Goal: Information Seeking & Learning: Learn about a topic

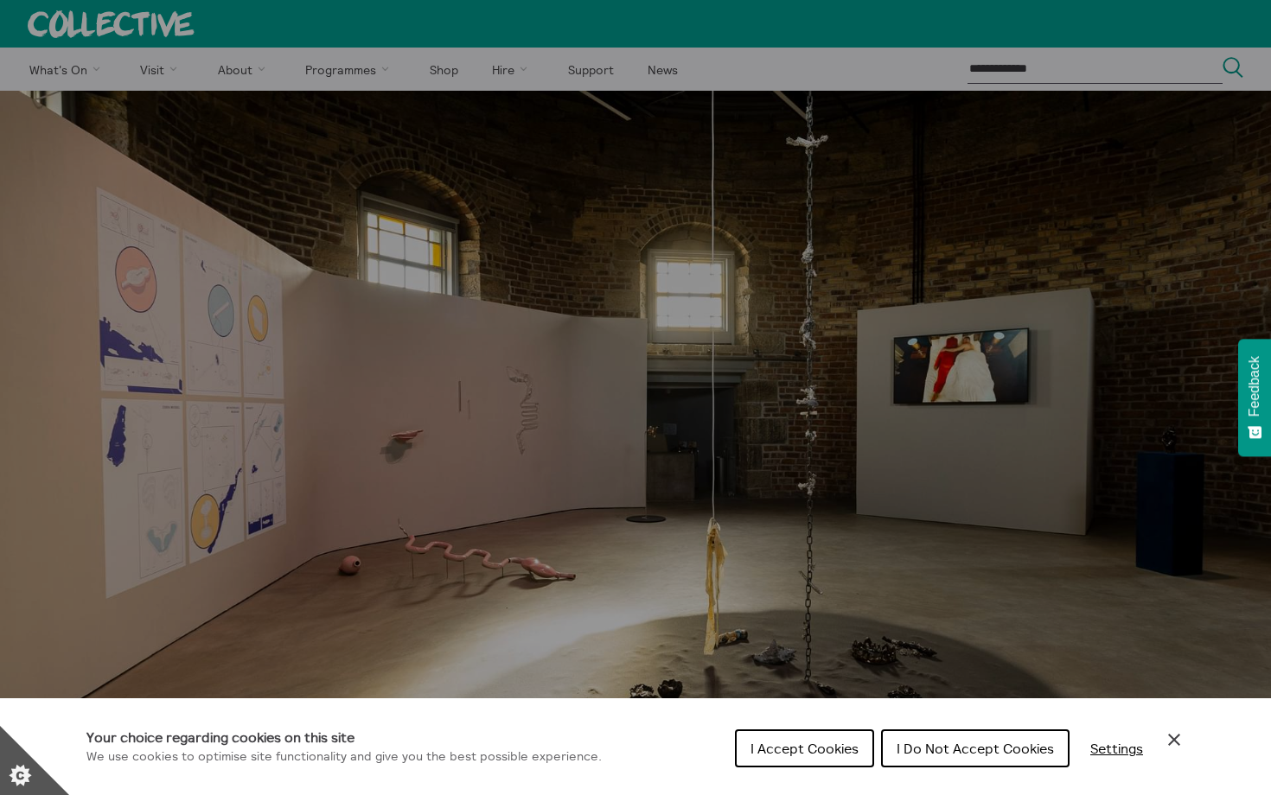
click at [823, 736] on button "I Accept Cookies" at bounding box center [804, 749] width 139 height 38
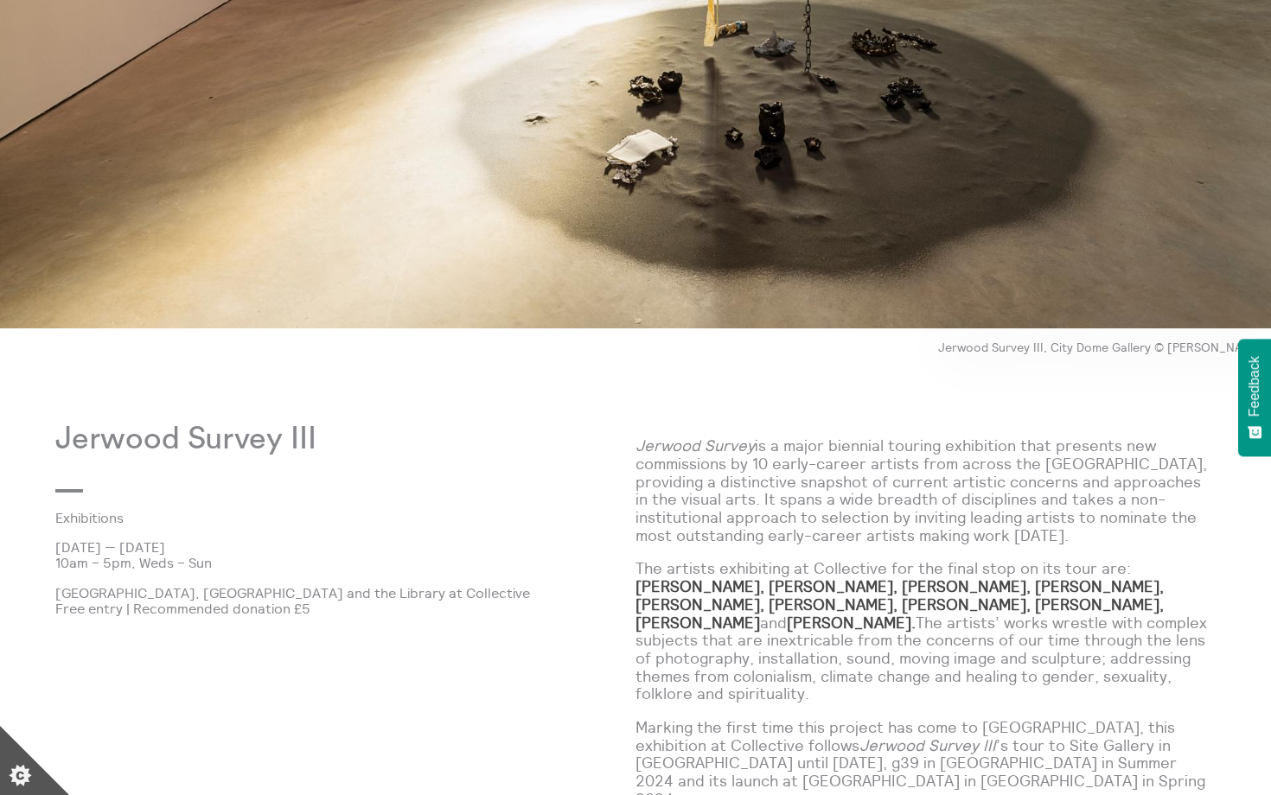
scroll to position [666, 0]
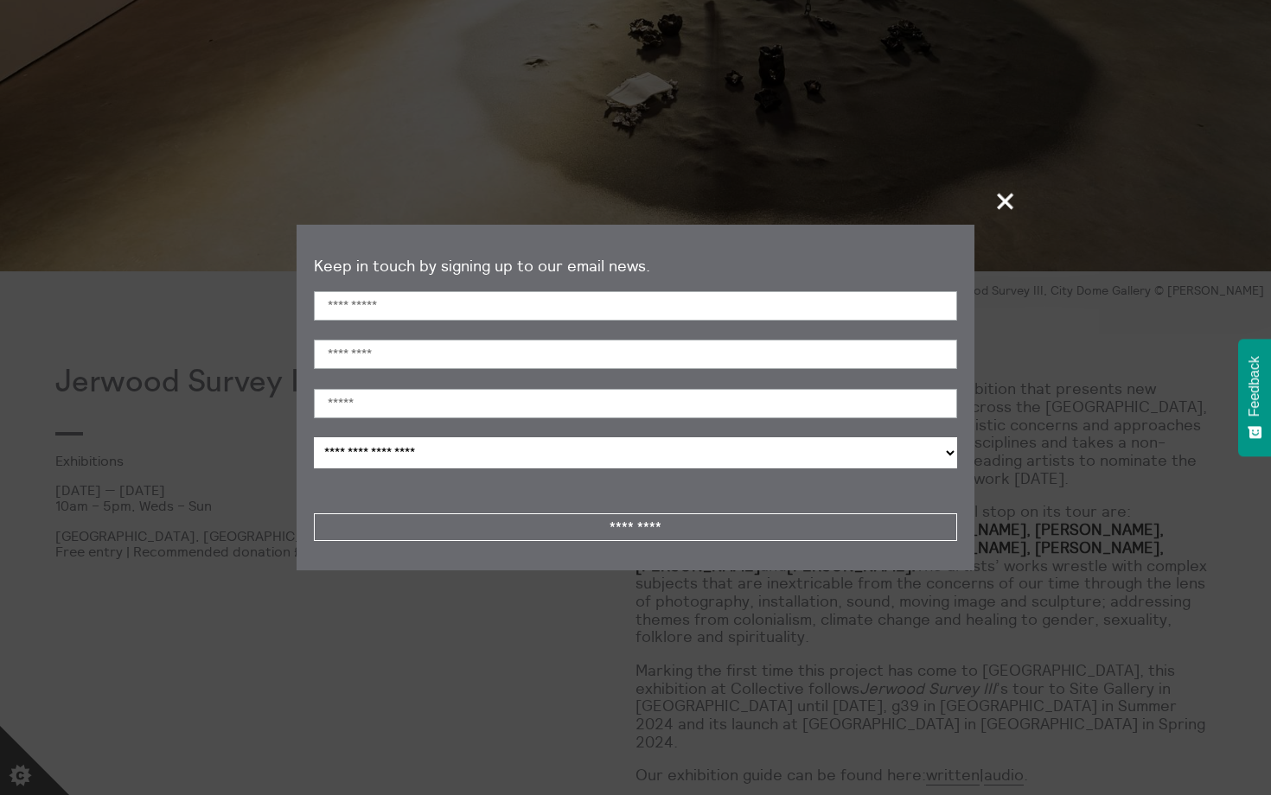
click at [578, 532] on input "*********" at bounding box center [635, 528] width 643 height 28
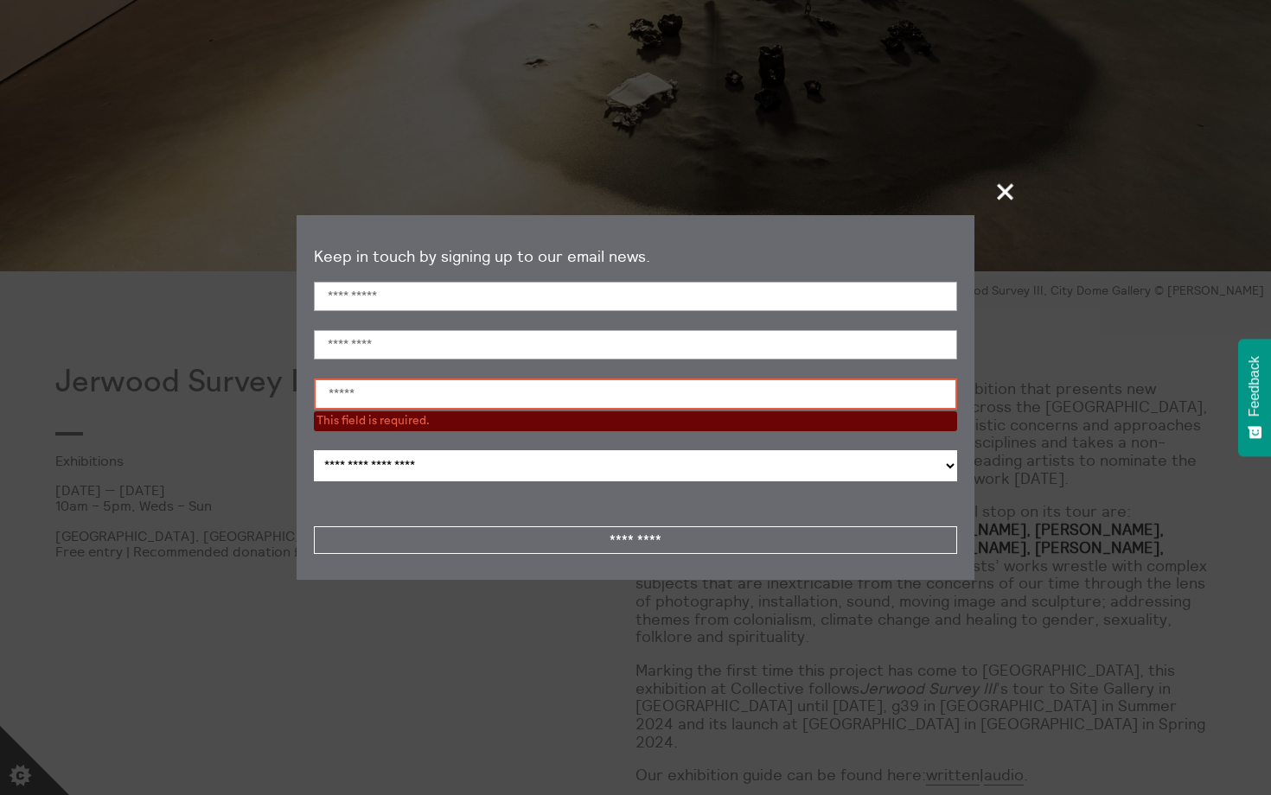
click at [1008, 199] on span "+" at bounding box center [1006, 191] width 51 height 51
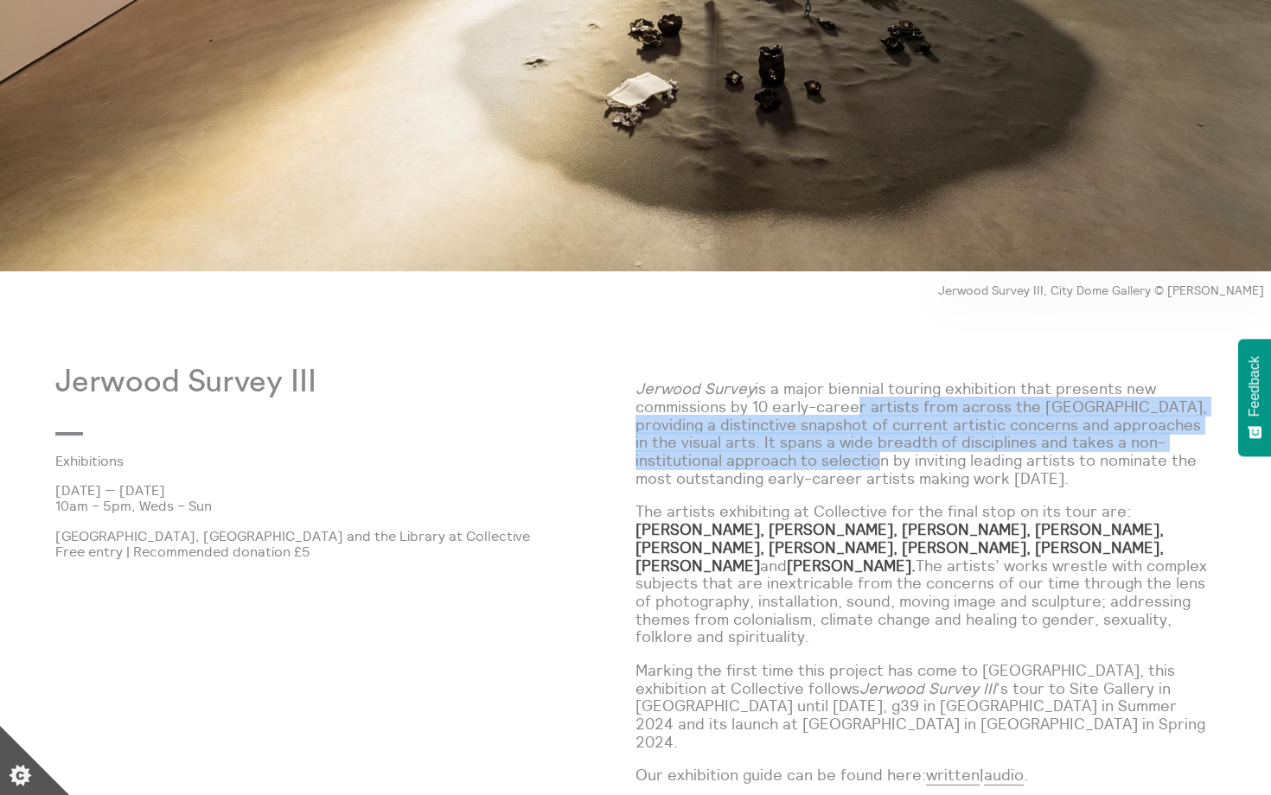
drag, startPoint x: 847, startPoint y: 409, endPoint x: 874, endPoint y: 453, distance: 52.1
click at [874, 453] on p "Jerwood Survey is a major biennial touring exhibition that presents new commiss…" at bounding box center [926, 433] width 580 height 107
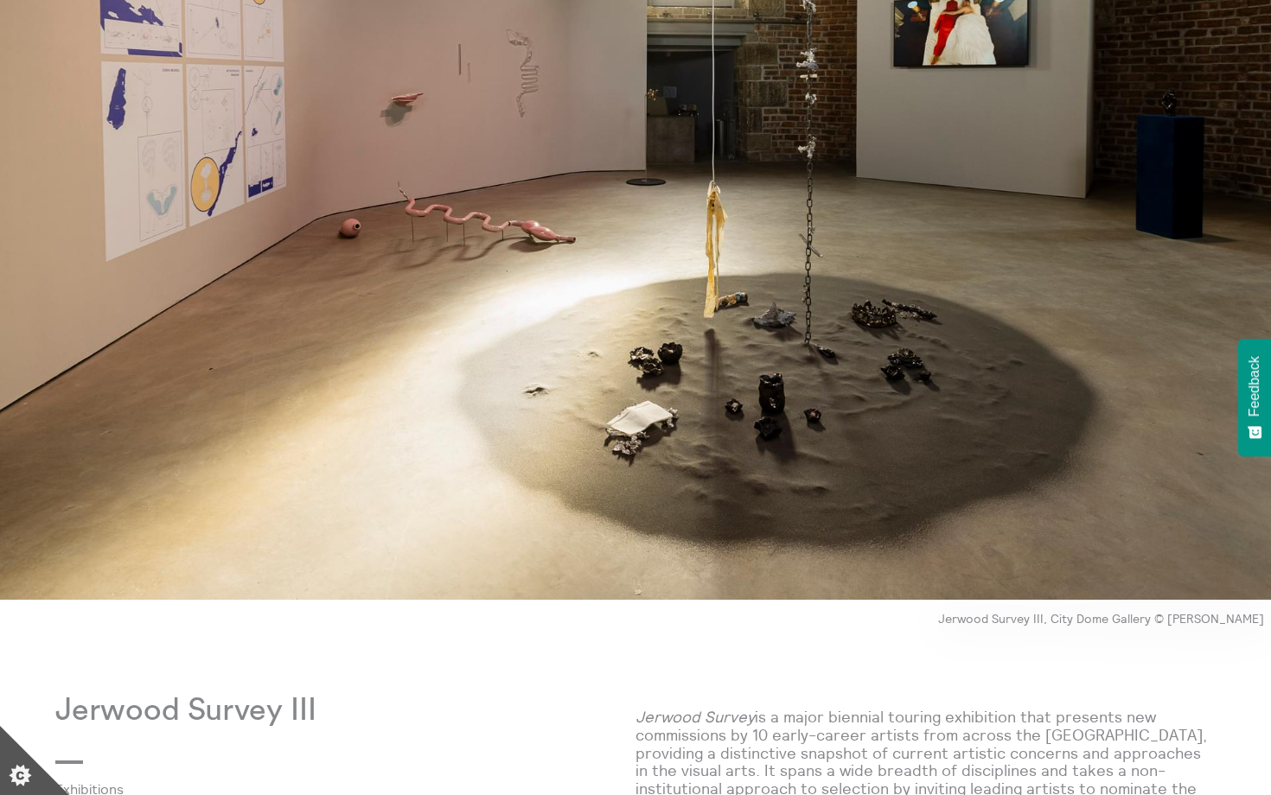
scroll to position [0, 0]
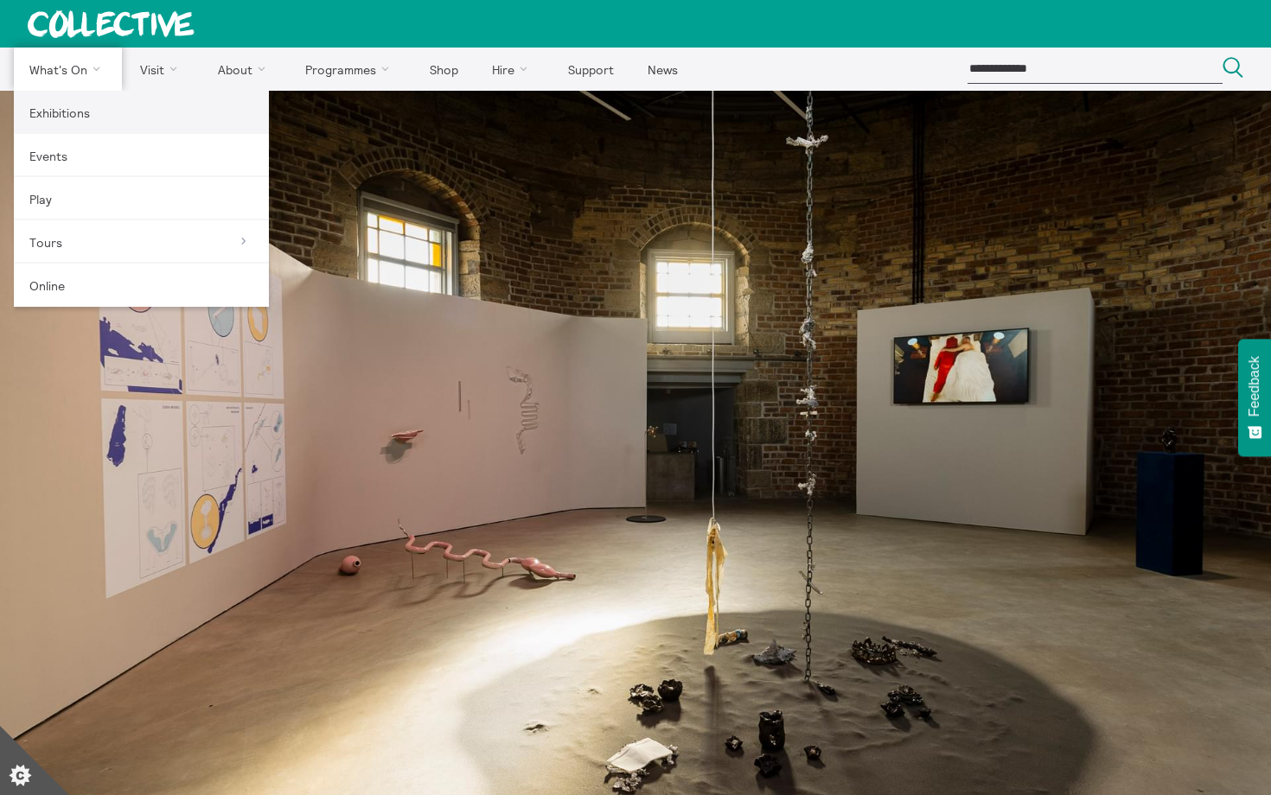
click at [74, 105] on link "Exhibitions" at bounding box center [141, 112] width 255 height 43
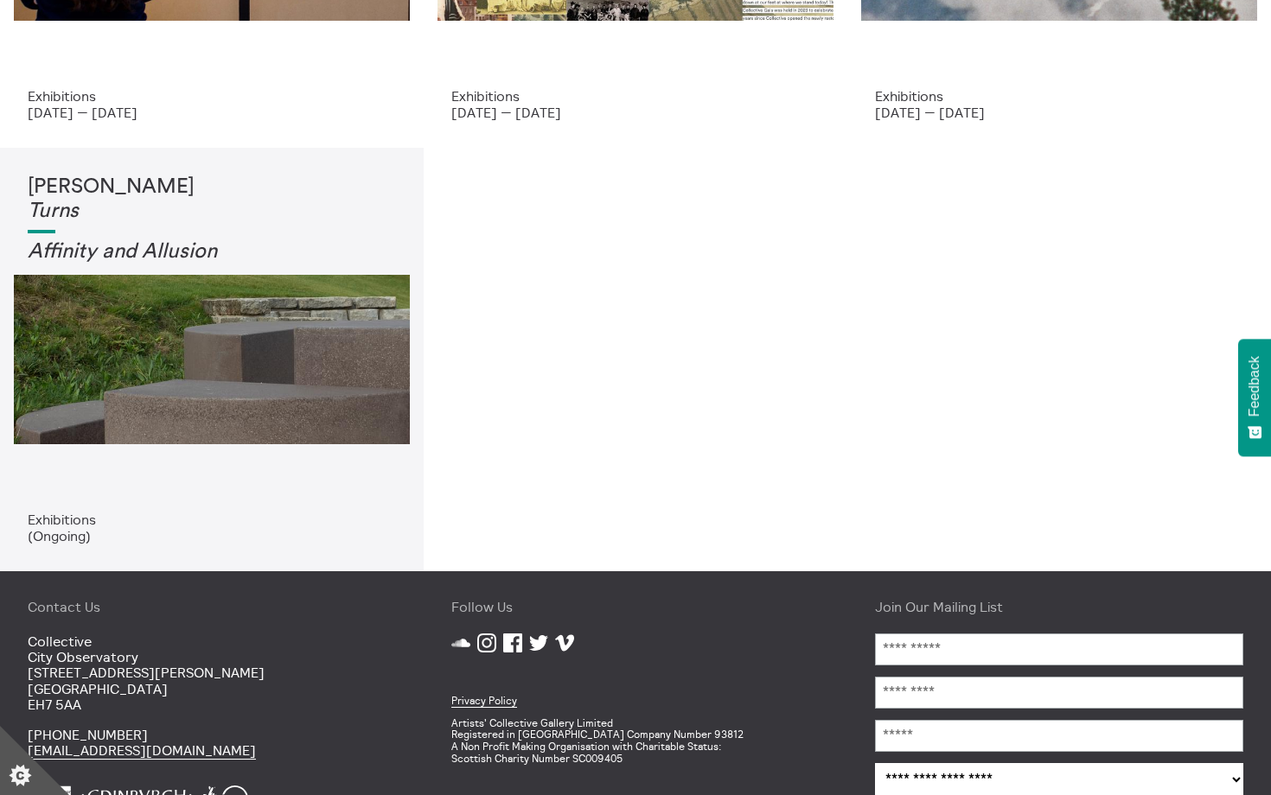
scroll to position [384, 0]
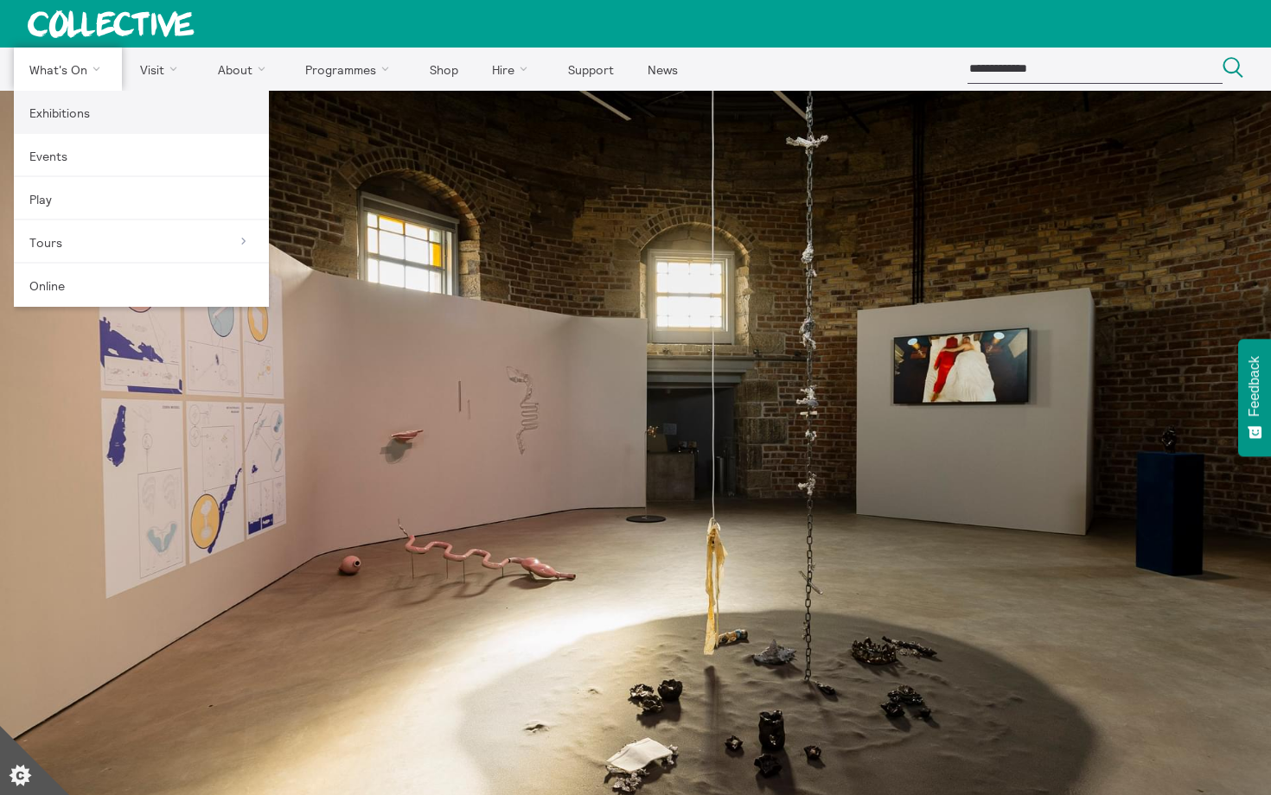
click at [73, 108] on link "Exhibitions" at bounding box center [141, 112] width 255 height 43
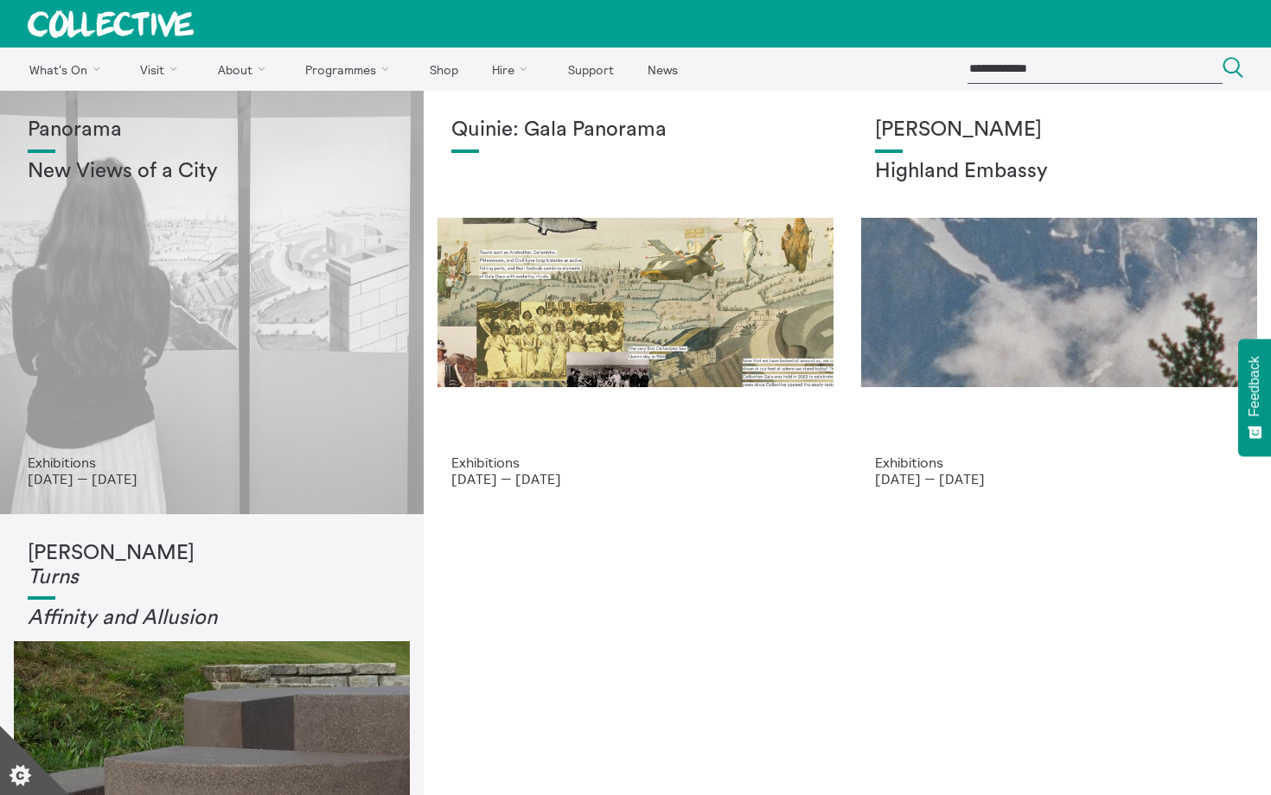
click at [266, 310] on div "Panorama New Views of a City" at bounding box center [212, 286] width 368 height 336
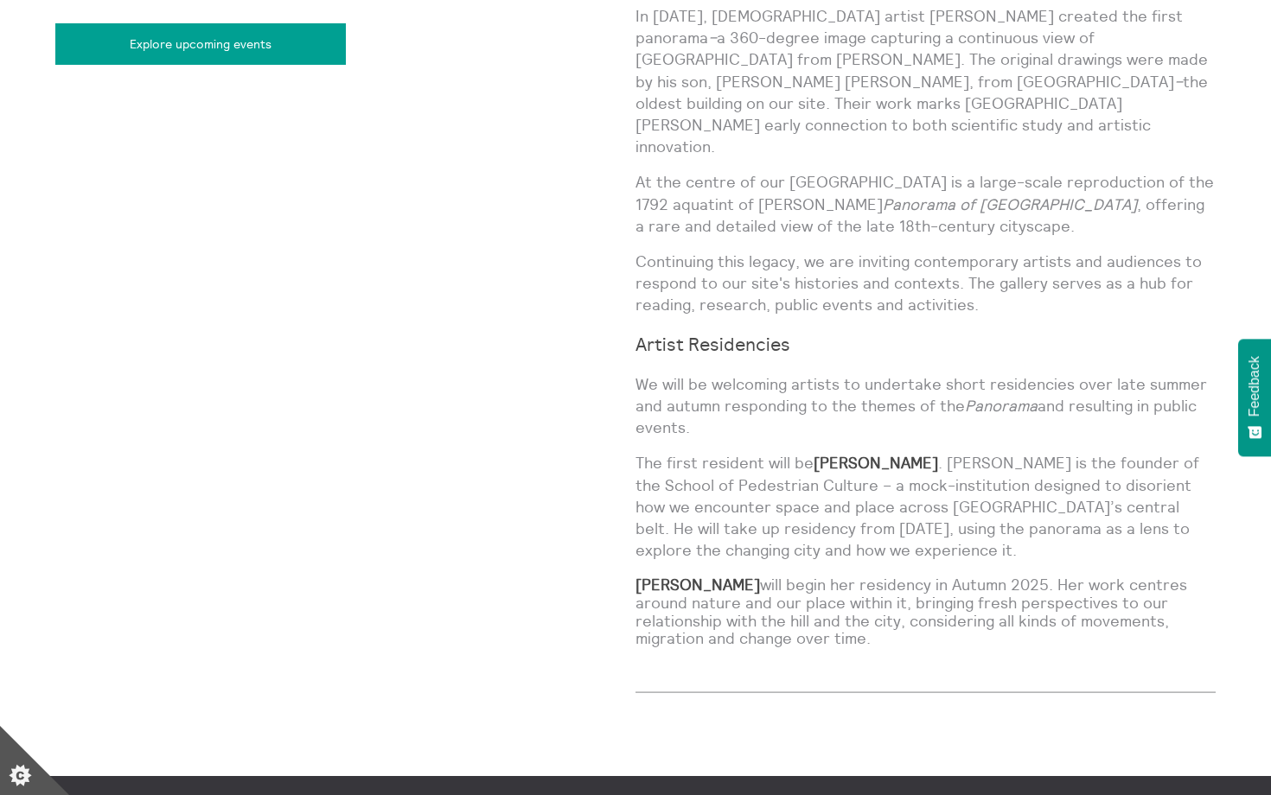
scroll to position [1299, 0]
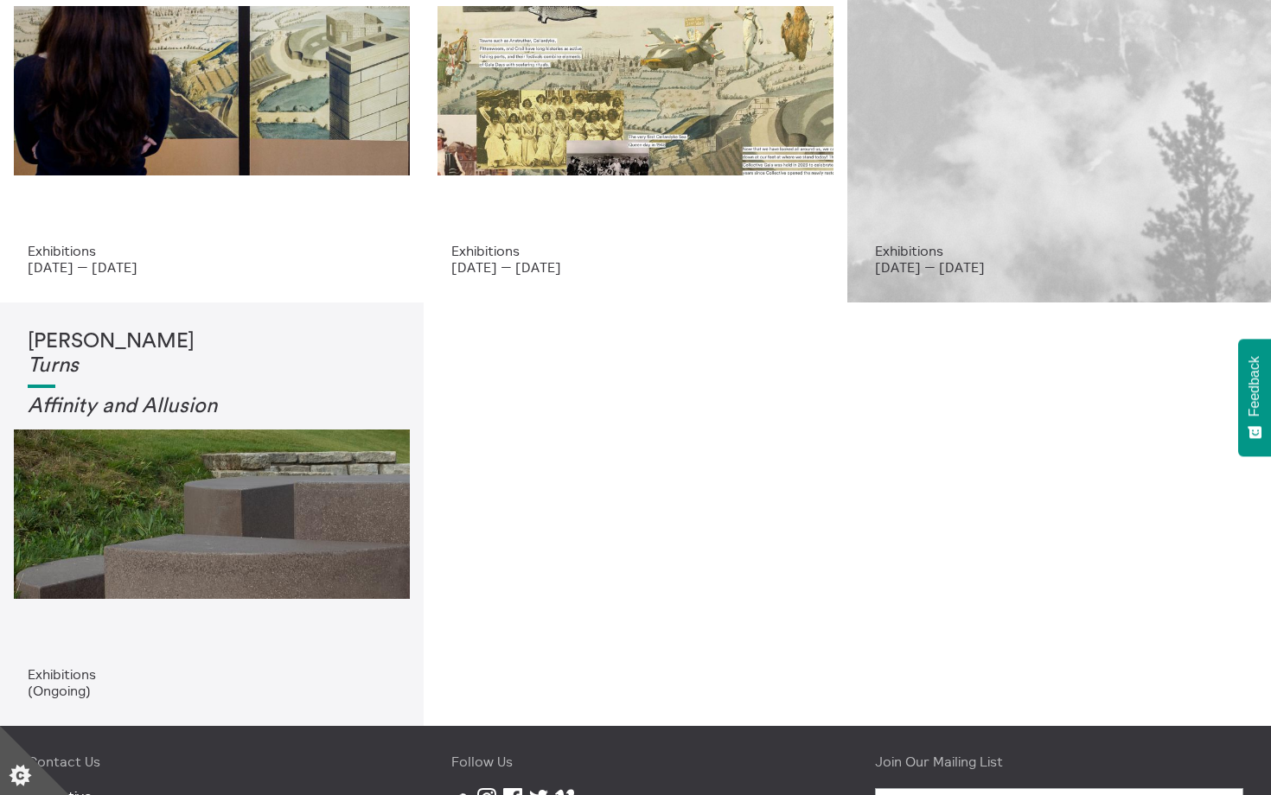
scroll to position [472, 0]
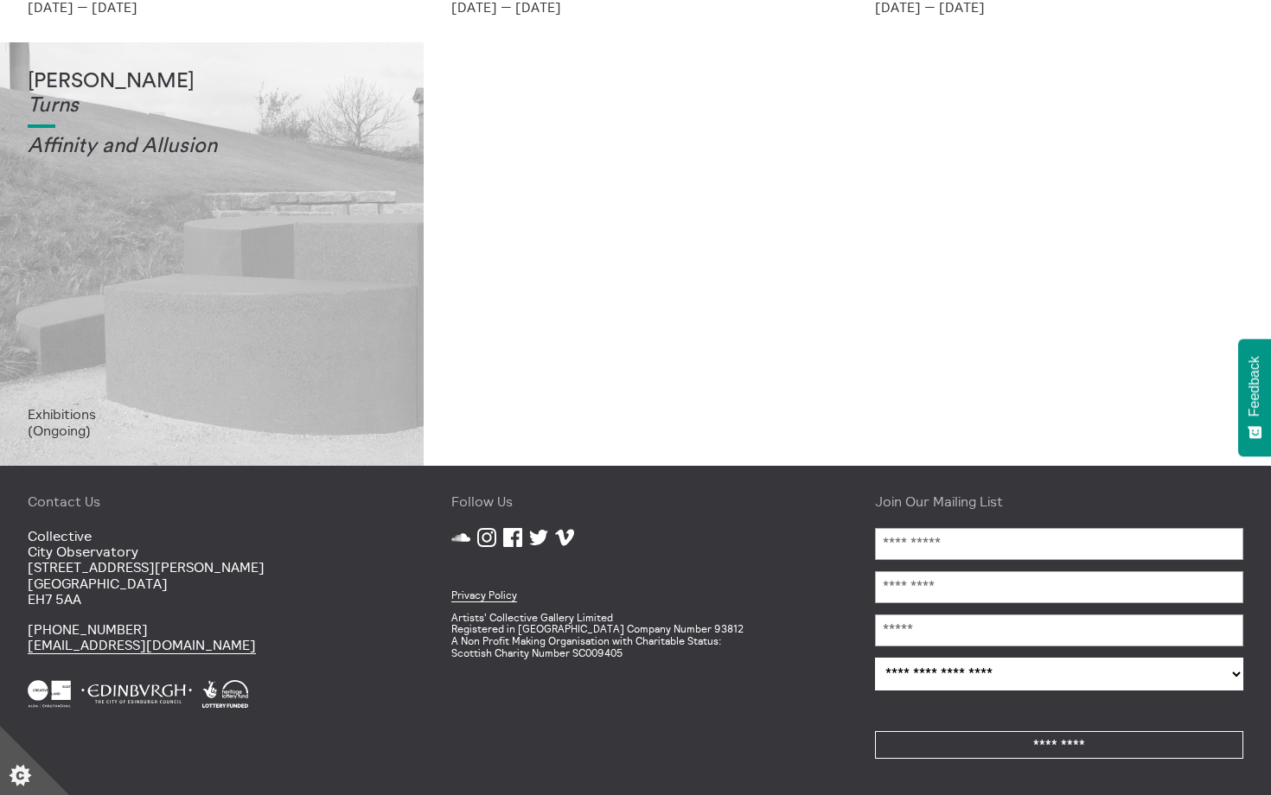
click at [320, 272] on div "[PERSON_NAME] Turns Affinity and Allusi on" at bounding box center [212, 238] width 368 height 336
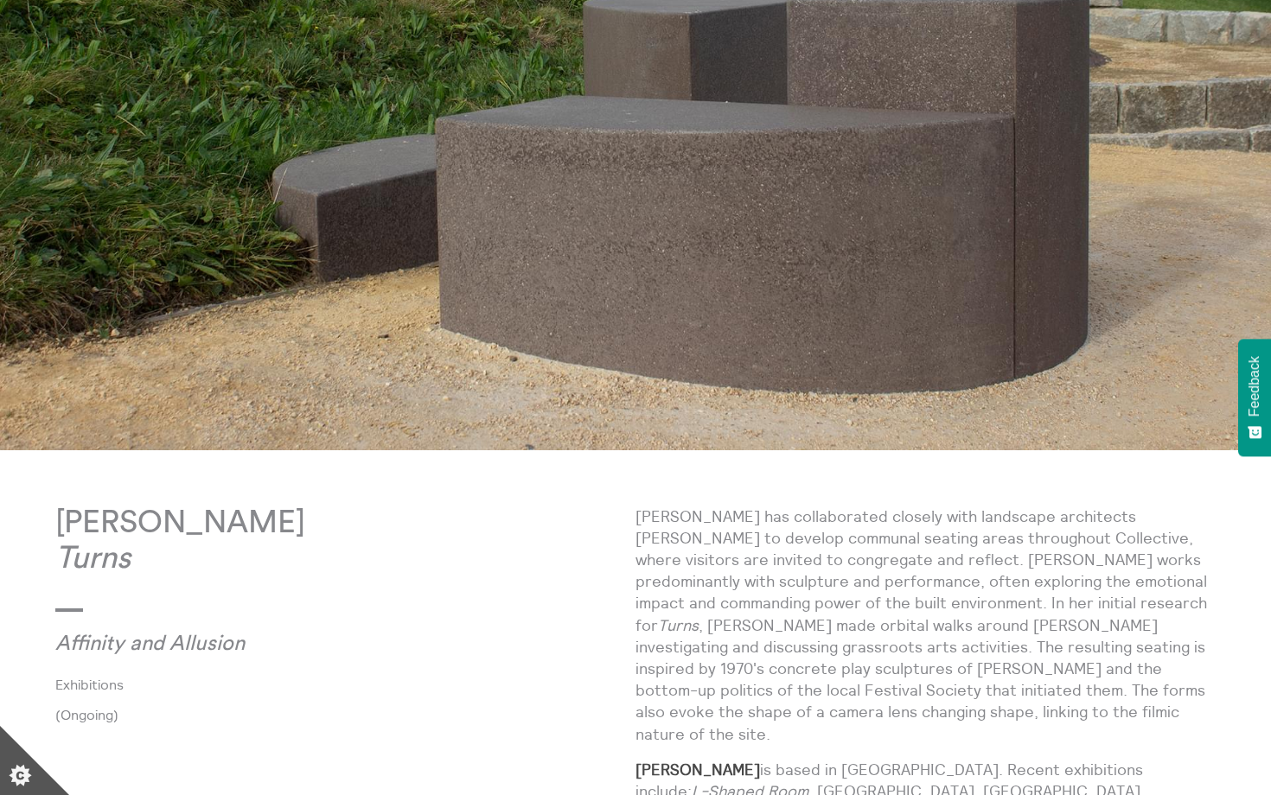
scroll to position [432, 0]
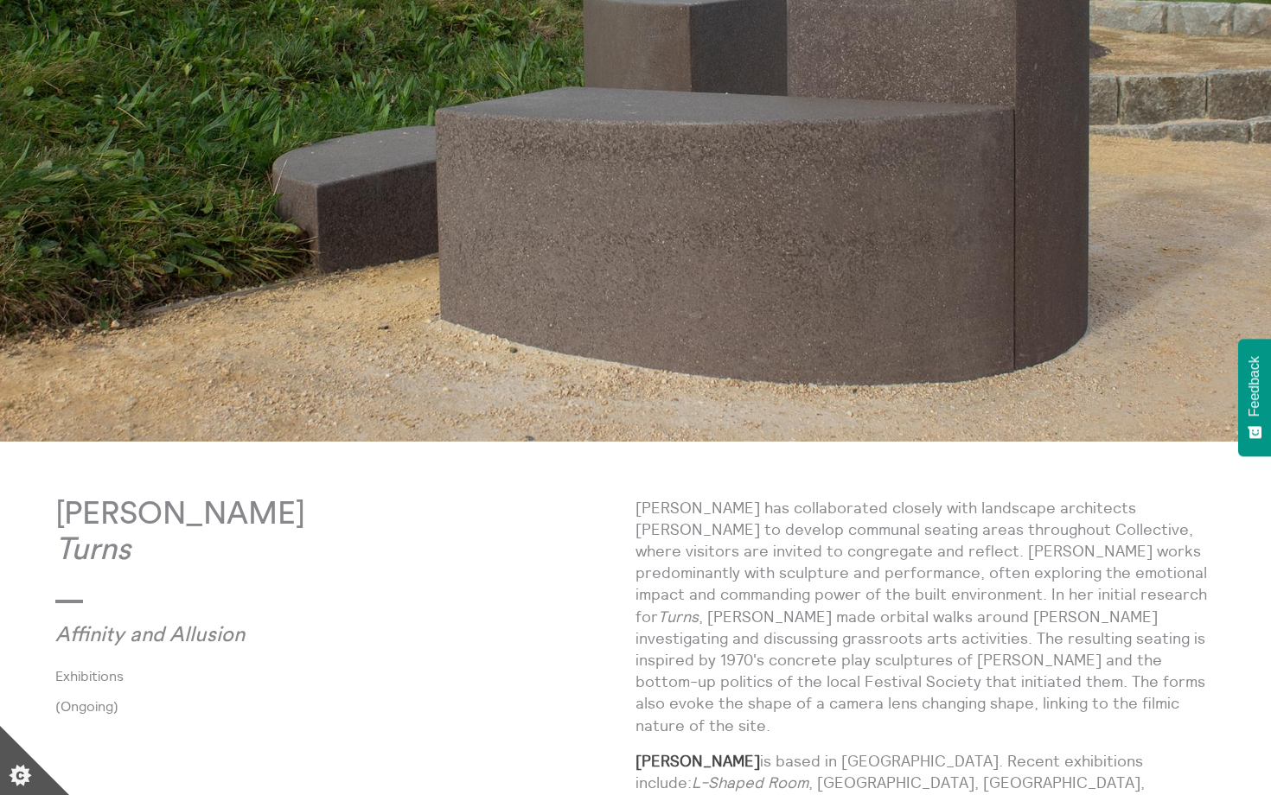
click at [883, 356] on img at bounding box center [635, 49] width 1271 height 783
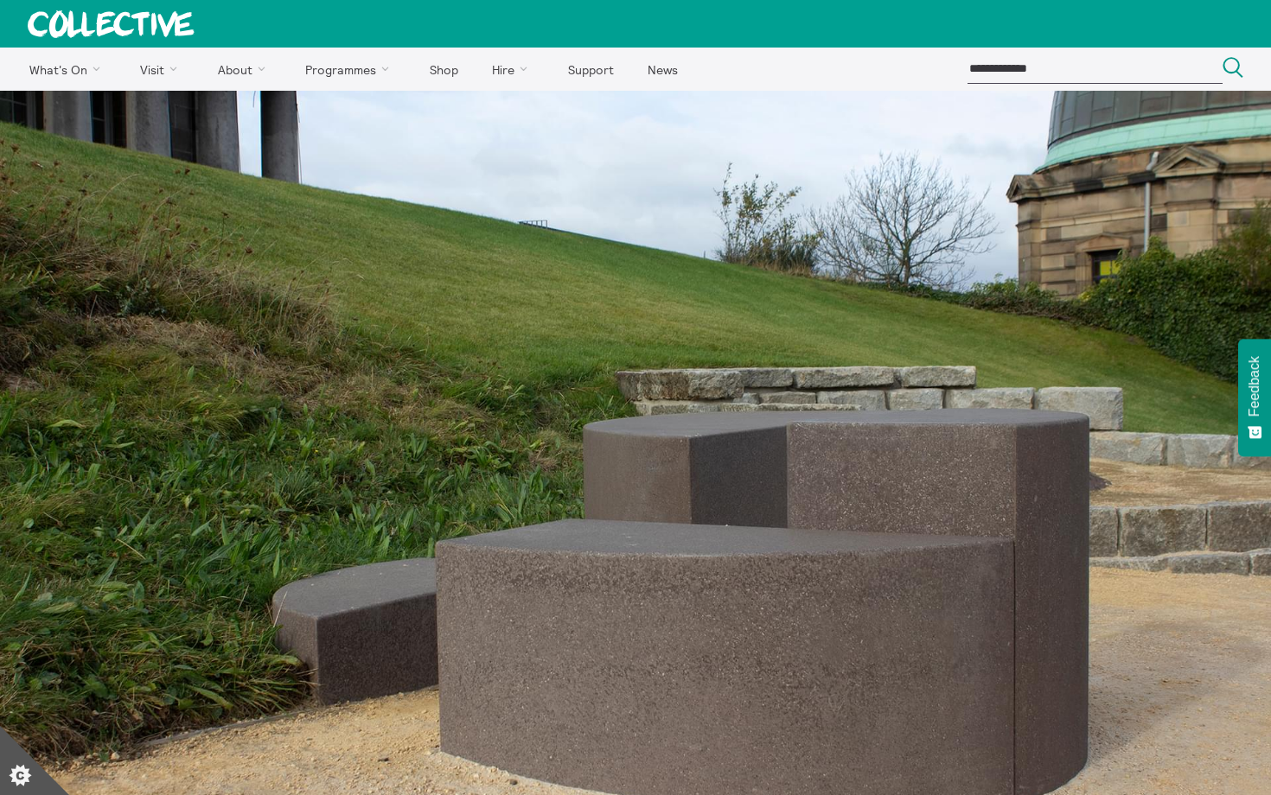
scroll to position [17, 0]
